Goal: Task Accomplishment & Management: Use online tool/utility

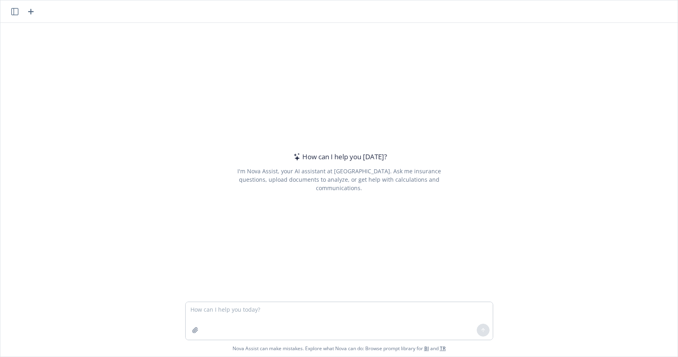
click at [249, 314] on textarea at bounding box center [339, 321] width 307 height 38
type textarea "update a ppt with font and making it email size delivery"
click at [480, 325] on button at bounding box center [483, 330] width 13 height 13
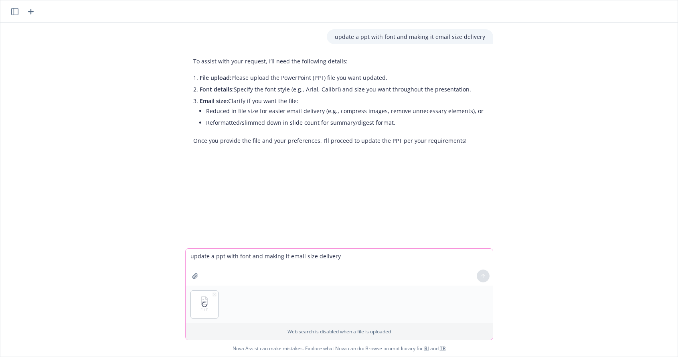
click at [209, 263] on textarea "update a ppt with font and making it email size delivery" at bounding box center [339, 267] width 307 height 37
type textarea "P"
click at [215, 255] on textarea "Update all in Poppins font and eliminate other fonts. Reduced the file for emai…" at bounding box center [339, 267] width 307 height 38
click at [239, 253] on textarea "Update all PPT to in Poppins font and eliminate other fonts. Reduced the file f…" at bounding box center [339, 267] width 307 height 38
click at [266, 257] on textarea "Update all PPT to Poppins font and eliminate other fonts. Reduced the file for …" at bounding box center [339, 267] width 307 height 38
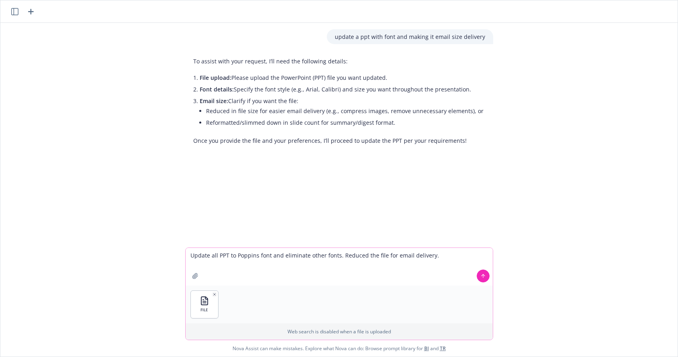
click at [269, 257] on textarea "Update all PPT to Poppins font and eliminate other fonts. Reduced the file for …" at bounding box center [339, 267] width 307 height 38
drag, startPoint x: 309, startPoint y: 256, endPoint x: 269, endPoint y: 256, distance: 40.5
click at [269, 256] on textarea "Update all PPT to Poppins font. and eliminate other fonts. Reduced the file for…" at bounding box center [339, 267] width 307 height 38
type textarea "Update all PPT to Poppins font. Delete all other fonts. Reduced the file for em…"
click at [483, 275] on icon at bounding box center [483, 275] width 0 height 3
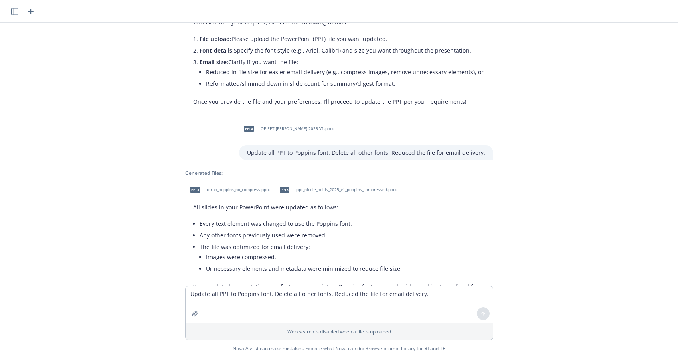
scroll to position [75, 0]
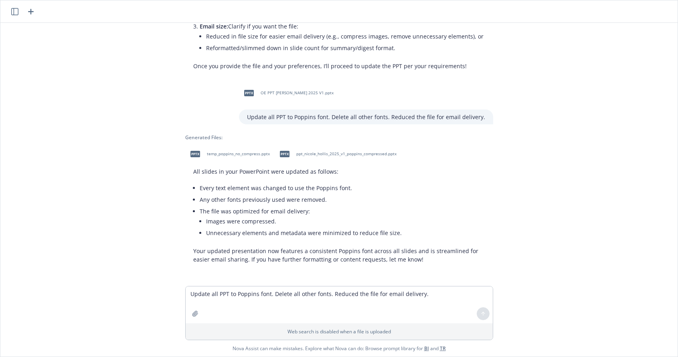
click at [281, 152] on span "pptx" at bounding box center [285, 154] width 10 height 6
click at [96, 183] on div "update a ppt with font and making it email size delivery To assist with your re…" at bounding box center [338, 154] width 677 height 263
click at [641, 153] on div "update a ppt with font and making it email size delivery To assist with your re…" at bounding box center [338, 154] width 677 height 263
